Goal: Transaction & Acquisition: Purchase product/service

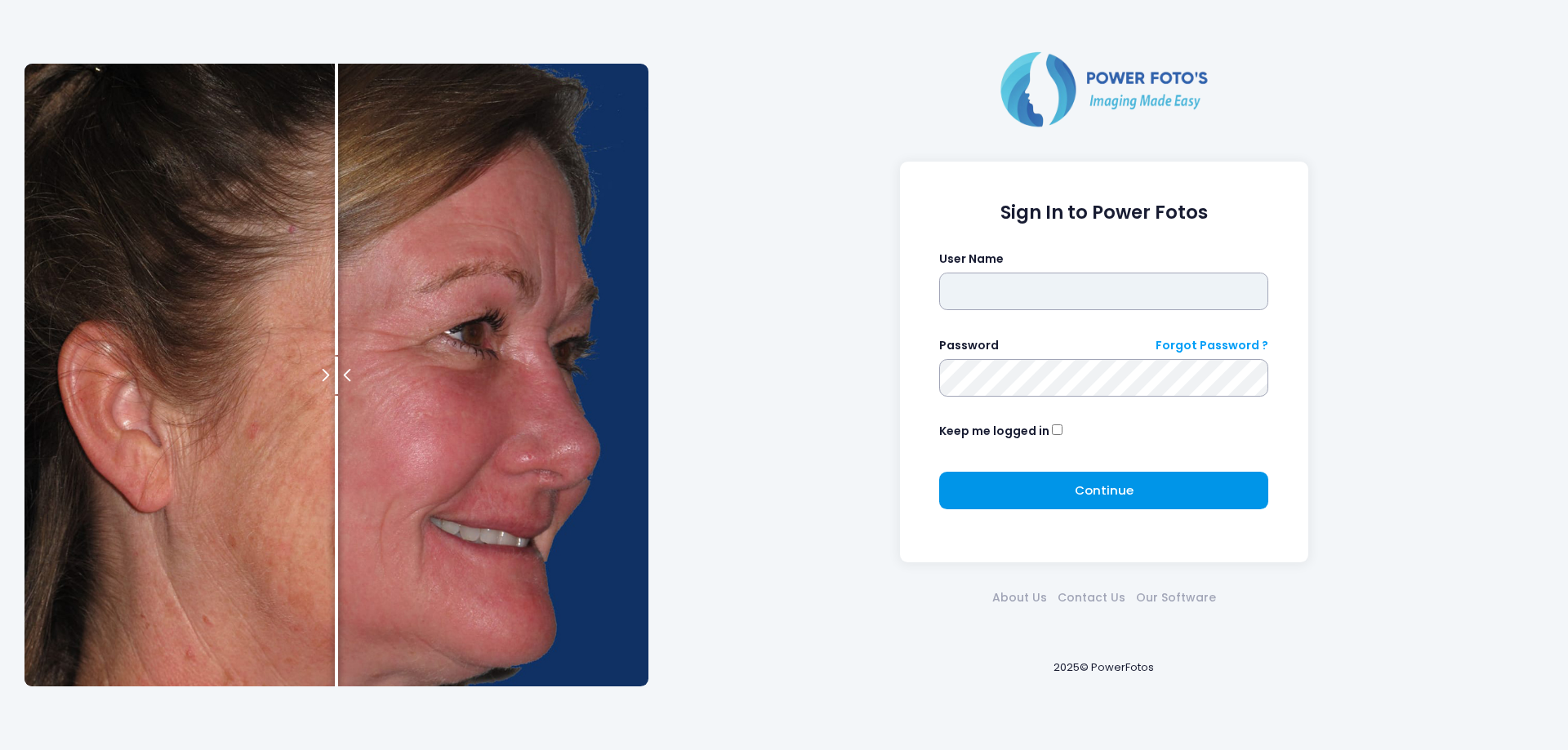
type input "*******"
click at [965, 484] on button "Continue Please wait..." at bounding box center [1104, 490] width 329 height 37
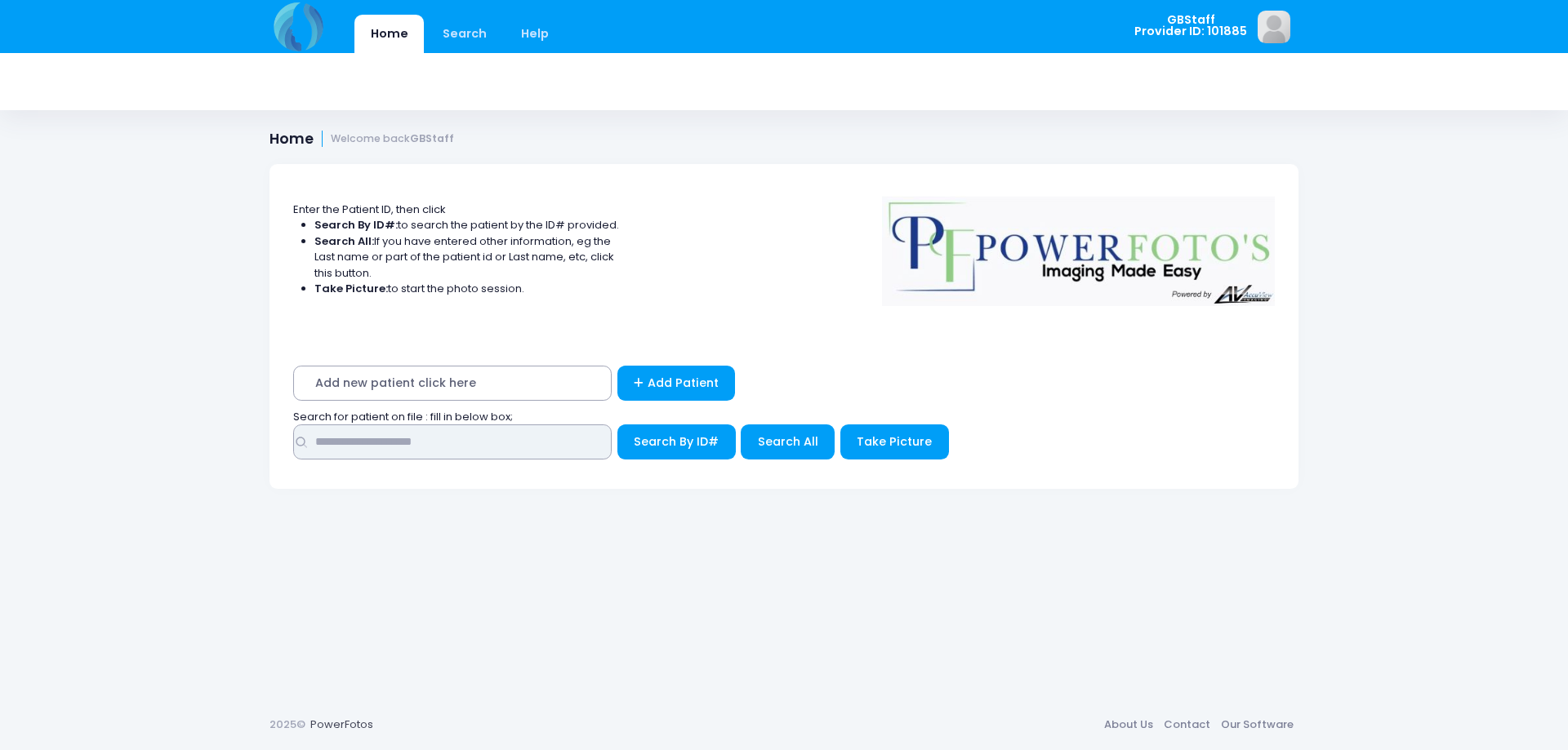
click at [480, 448] on input "text" at bounding box center [453, 442] width 319 height 35
type input "*****"
click at [633, 437] on span "Search By ID#" at bounding box center [675, 442] width 84 height 17
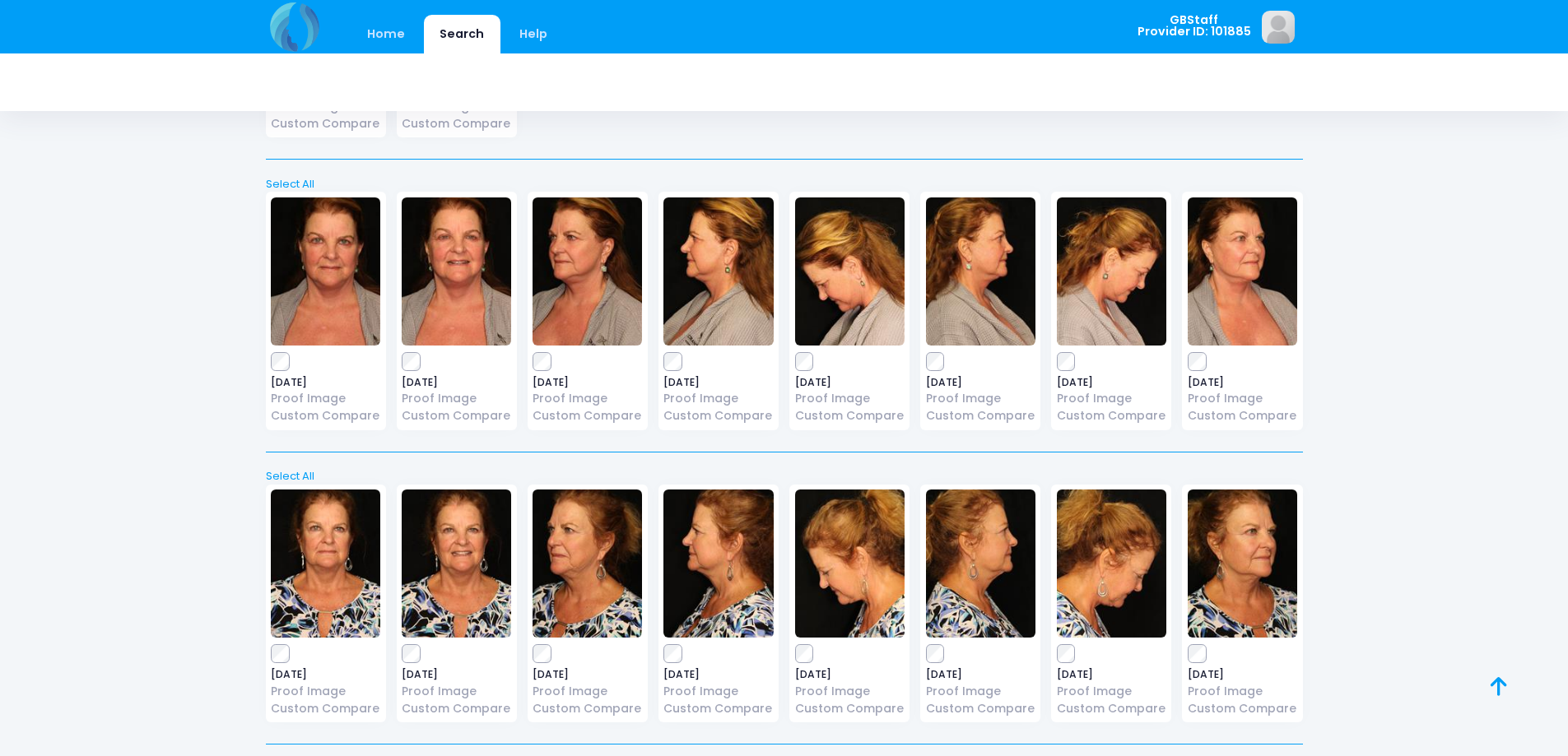
scroll to position [564, 0]
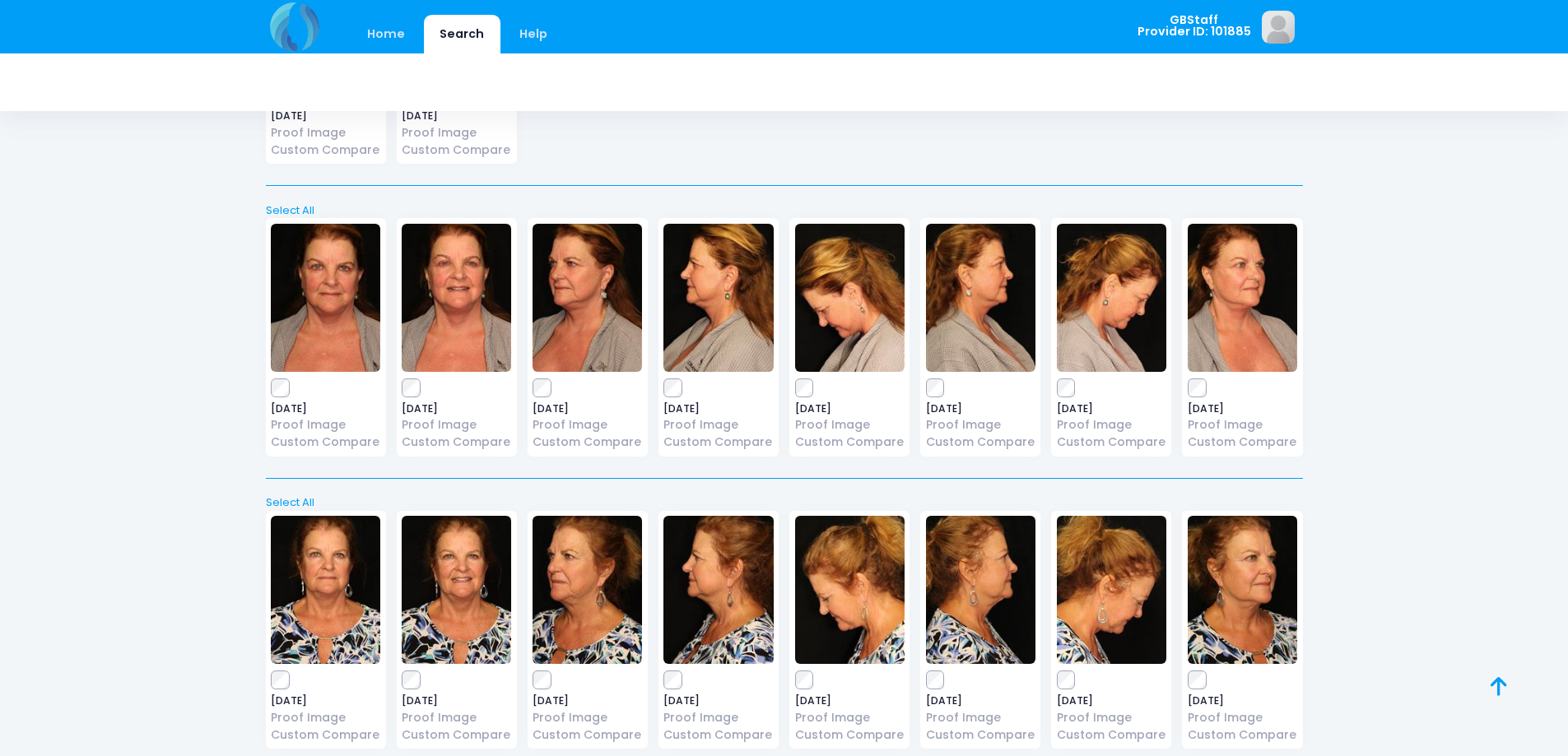
click at [291, 681] on label at bounding box center [325, 680] width 110 height 17
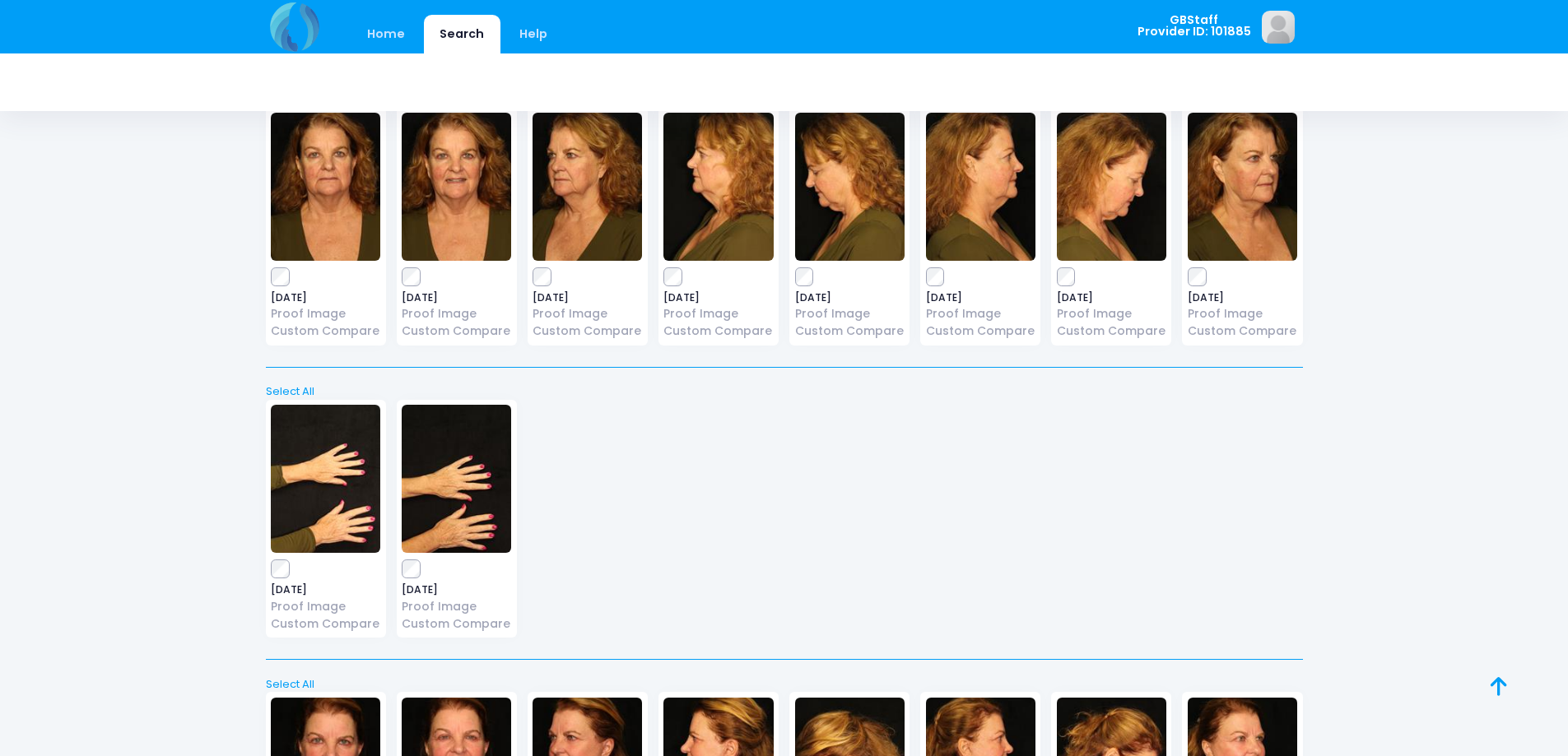
scroll to position [0, 0]
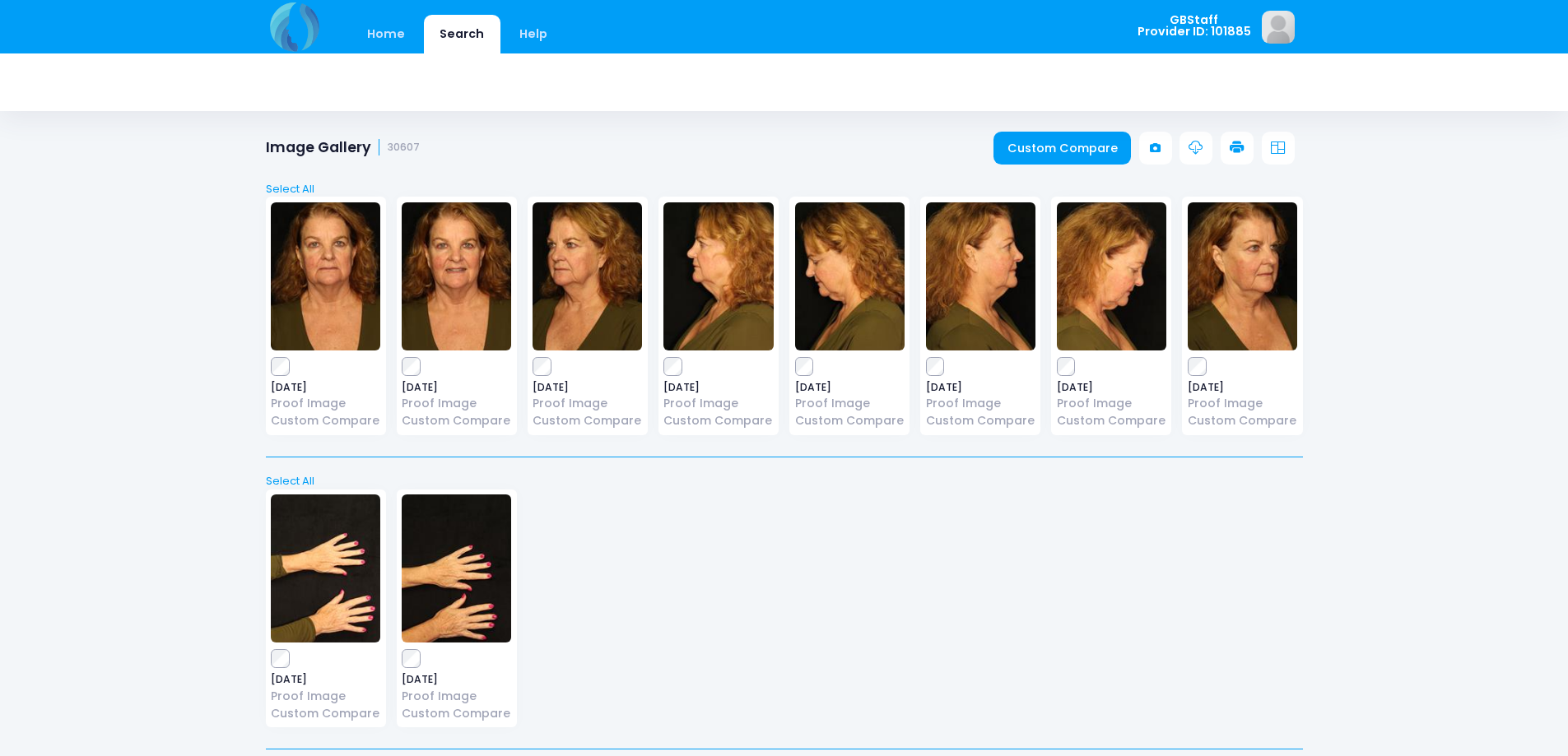
click at [1239, 150] on icon at bounding box center [1236, 148] width 15 height 15
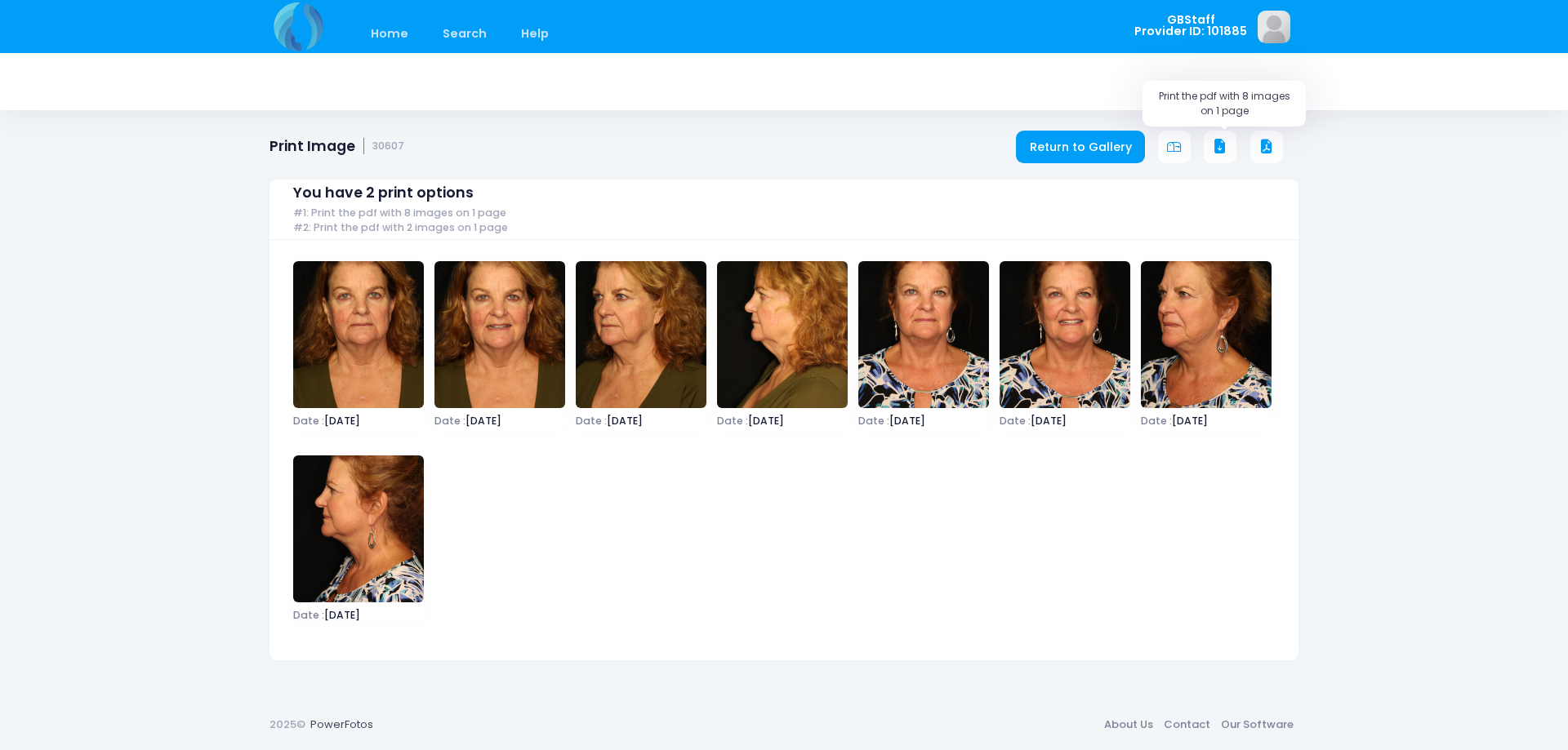
click at [1219, 150] on icon at bounding box center [1220, 146] width 15 height 15
click at [1123, 151] on link "Return to Gallery" at bounding box center [1080, 146] width 129 height 32
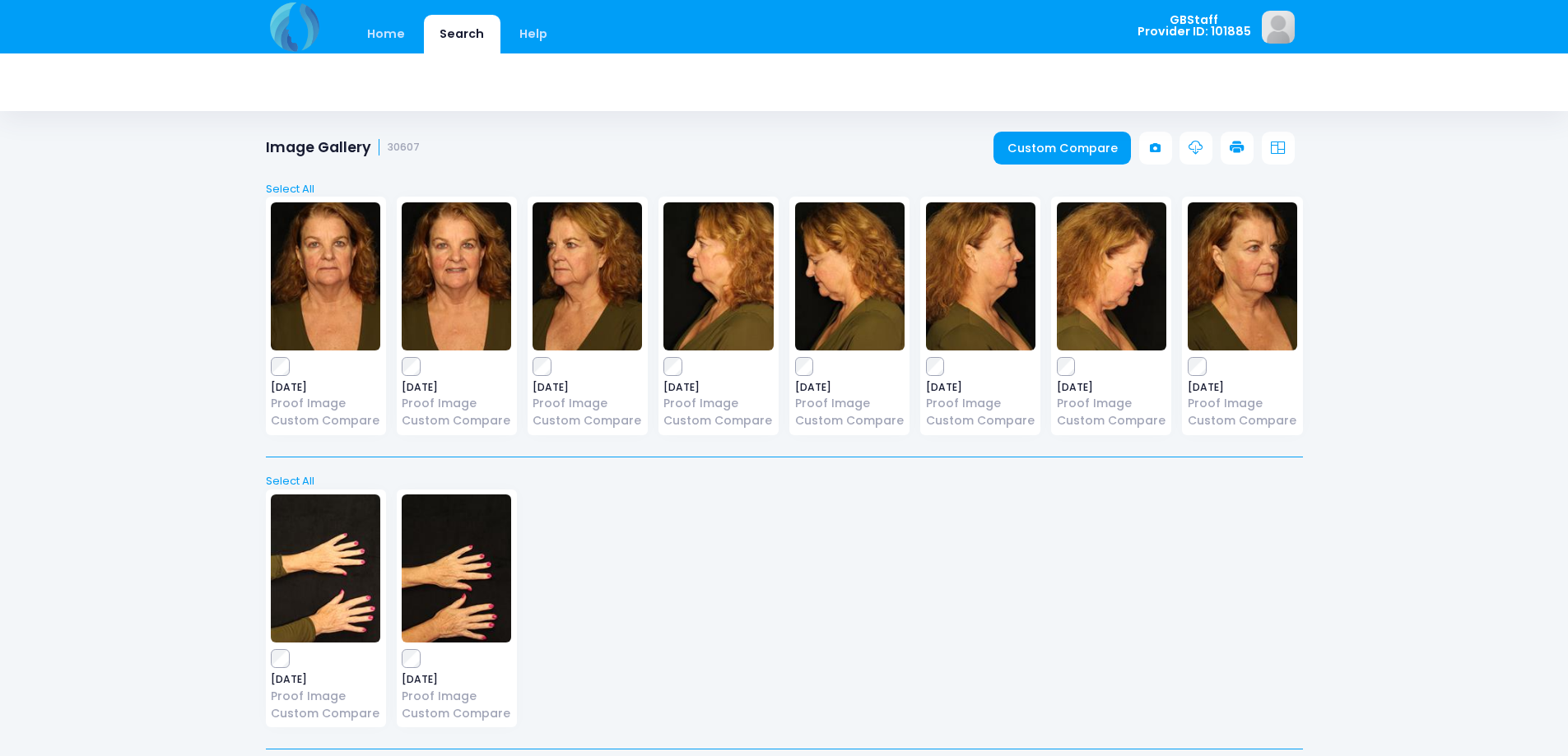
click at [1235, 149] on icon at bounding box center [1236, 148] width 15 height 15
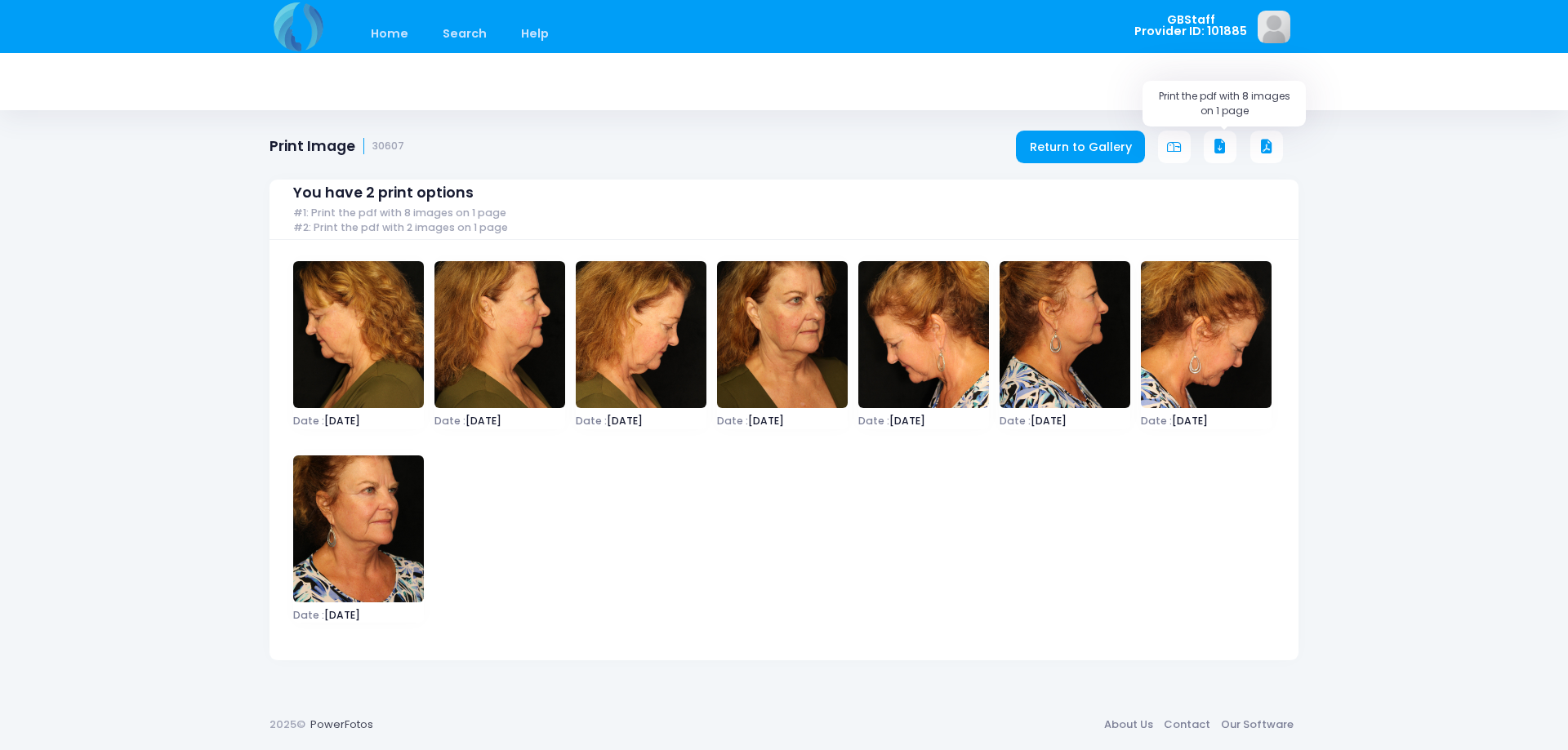
click at [1226, 145] on icon at bounding box center [1220, 146] width 15 height 15
